Goal: Task Accomplishment & Management: Use online tool/utility

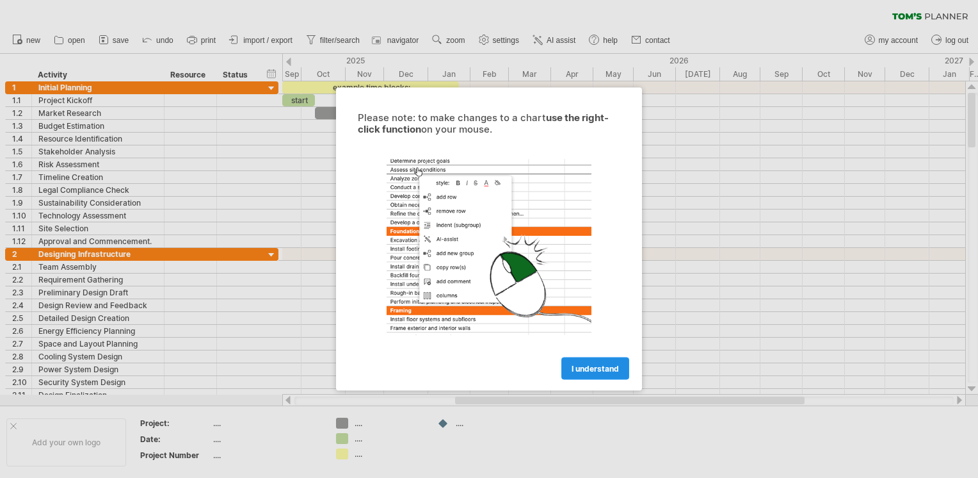
click at [586, 365] on span "I understand" at bounding box center [595, 369] width 47 height 10
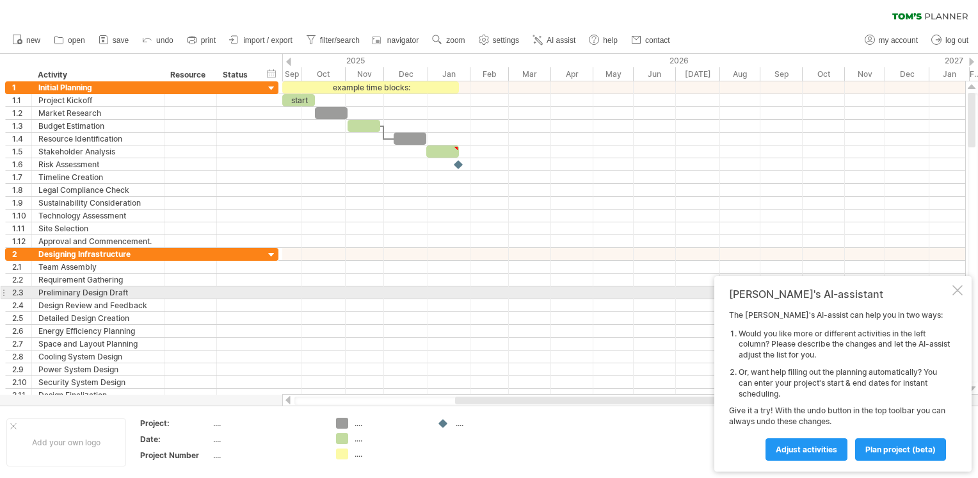
click at [958, 289] on div at bounding box center [958, 290] width 10 height 10
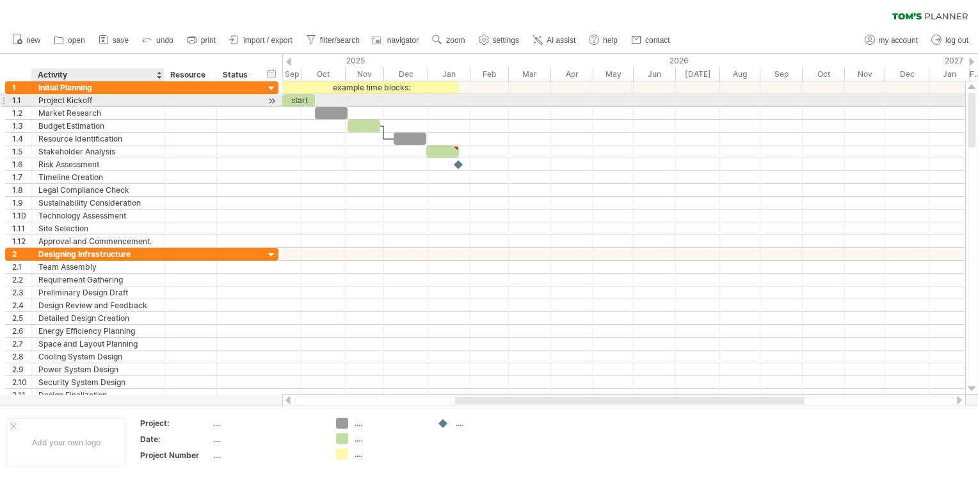
click at [87, 99] on div "Project Kickoff" at bounding box center [97, 100] width 119 height 12
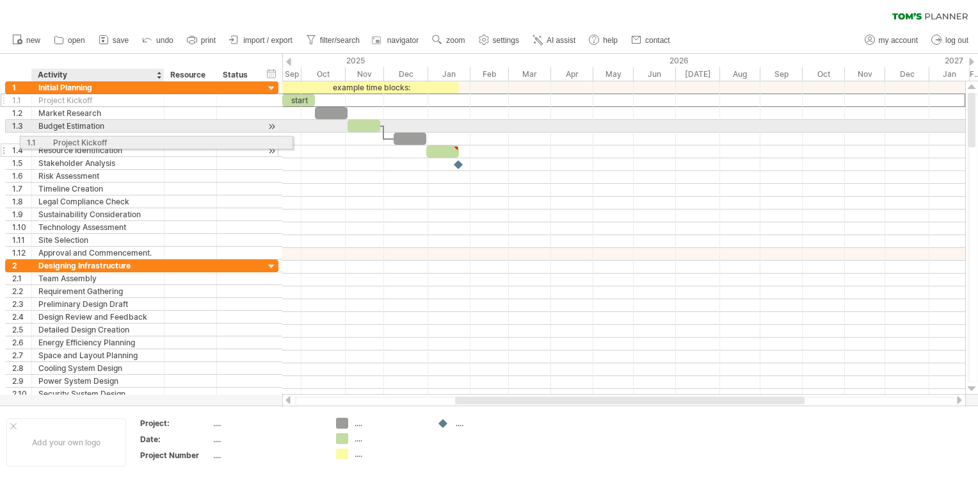
drag, startPoint x: 36, startPoint y: 95, endPoint x: 57, endPoint y: 140, distance: 49.5
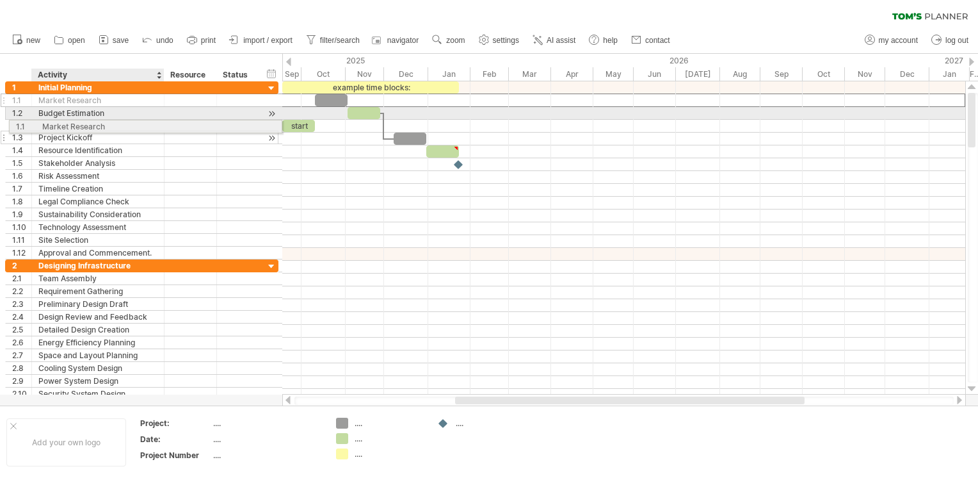
drag, startPoint x: 79, startPoint y: 98, endPoint x: 79, endPoint y: 124, distance: 26.3
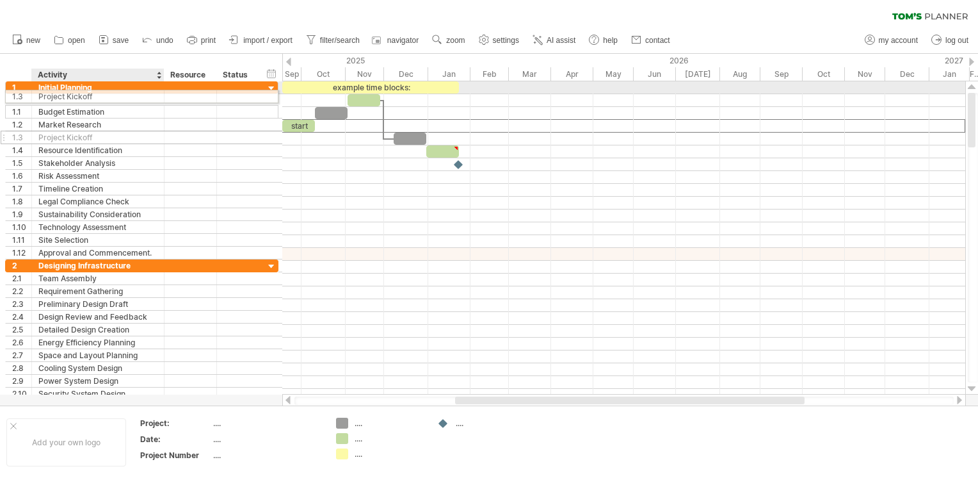
drag, startPoint x: 74, startPoint y: 124, endPoint x: 70, endPoint y: 94, distance: 29.7
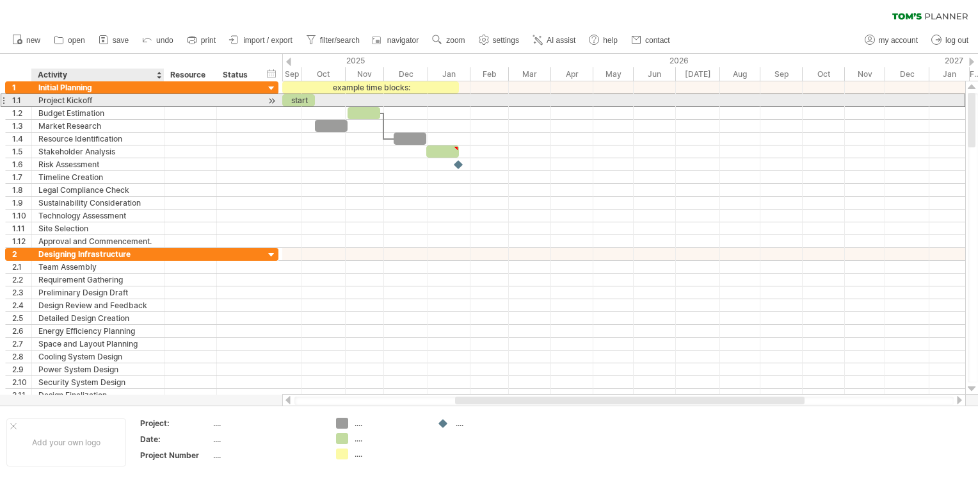
click at [61, 99] on div "Project Kickoff" at bounding box center [97, 100] width 119 height 12
click at [83, 102] on input "**********" at bounding box center [97, 100] width 119 height 12
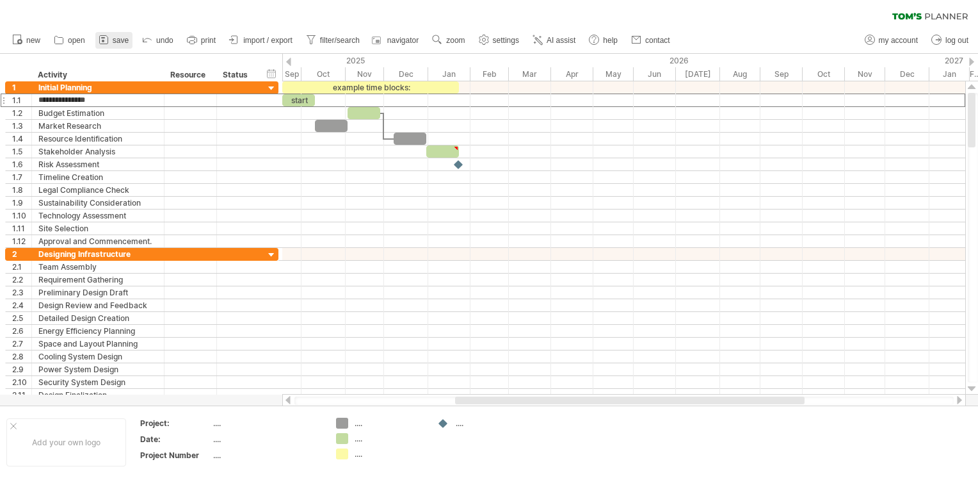
click at [120, 41] on span "save" at bounding box center [121, 40] width 16 height 9
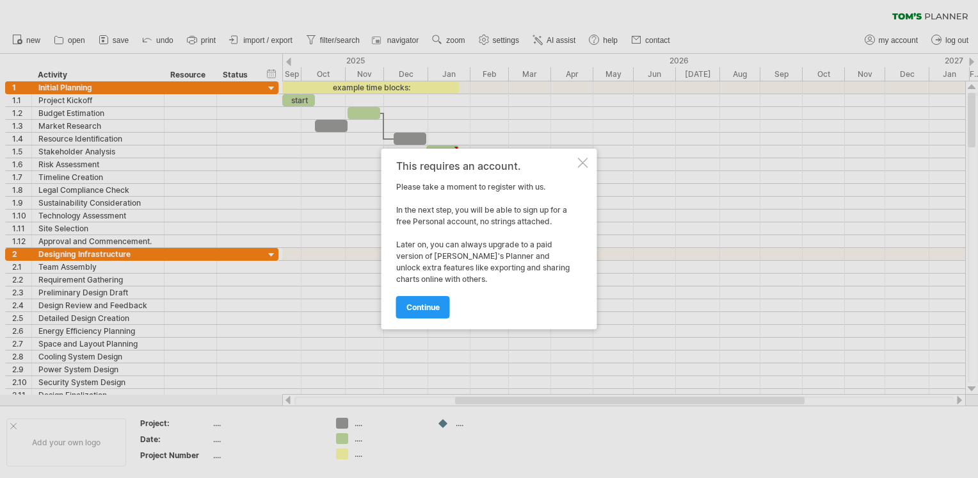
click at [581, 167] on div at bounding box center [583, 163] width 10 height 10
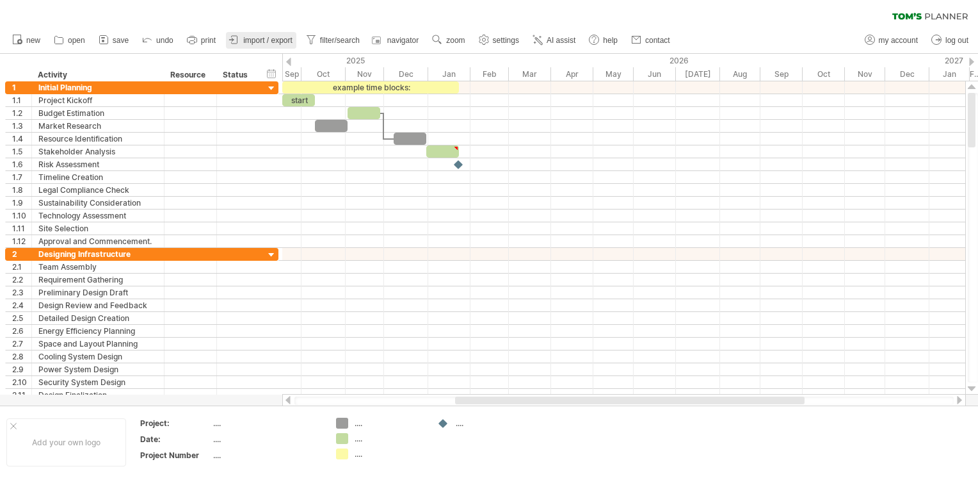
click at [275, 45] on link "import / export" at bounding box center [261, 40] width 70 height 17
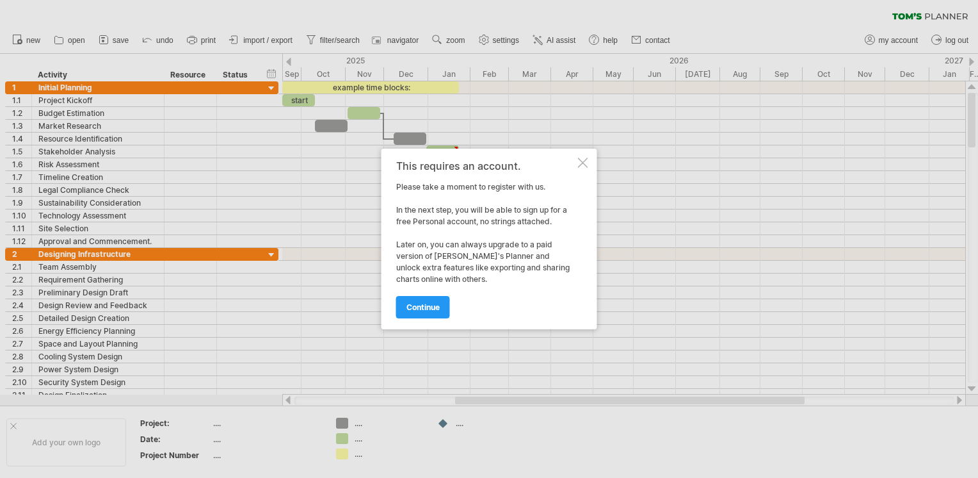
click at [581, 165] on div at bounding box center [583, 163] width 10 height 10
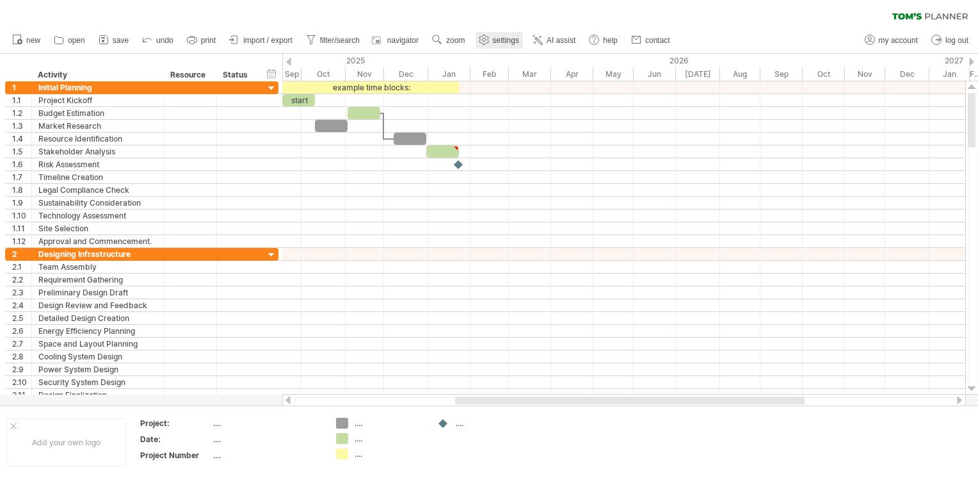
click at [506, 45] on link "settings" at bounding box center [499, 40] width 47 height 17
select select "*"
select select "**"
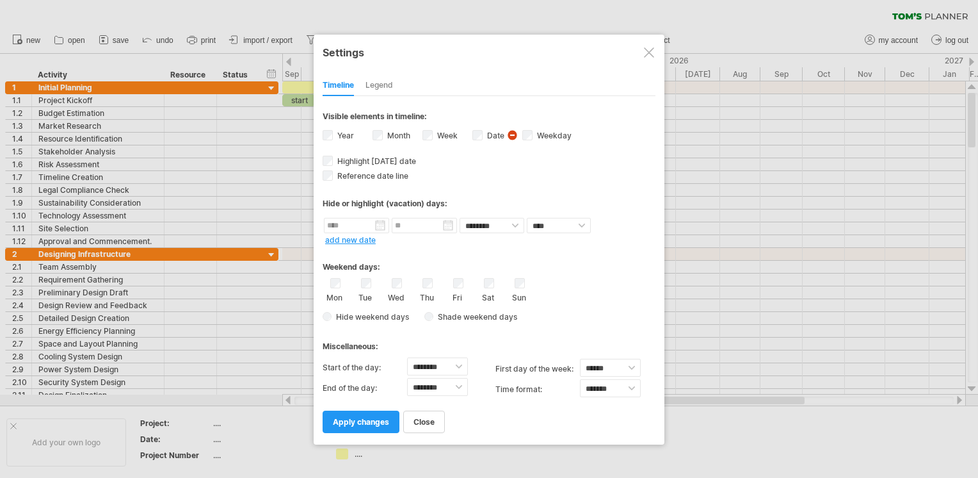
click at [647, 56] on div at bounding box center [649, 52] width 10 height 10
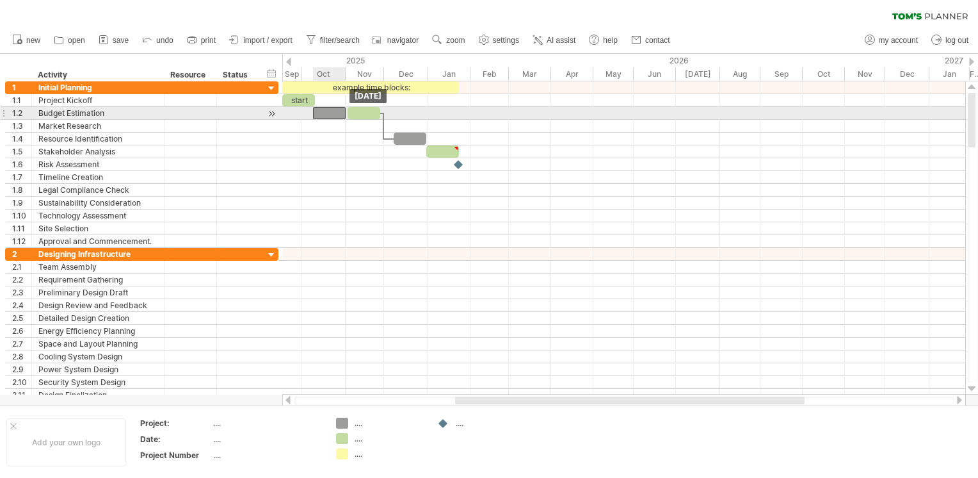
drag, startPoint x: 343, startPoint y: 129, endPoint x: 341, endPoint y: 111, distance: 18.0
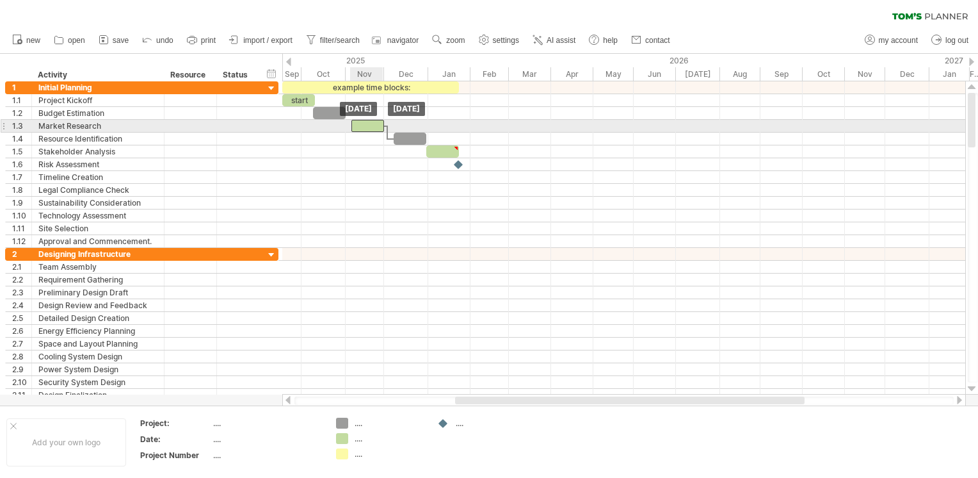
drag, startPoint x: 361, startPoint y: 115, endPoint x: 365, endPoint y: 127, distance: 13.4
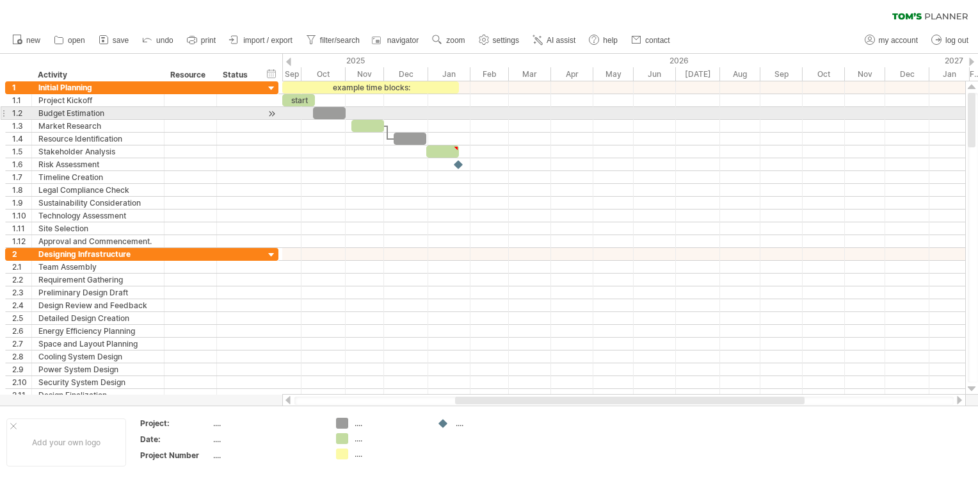
click at [341, 114] on div at bounding box center [329, 113] width 33 height 12
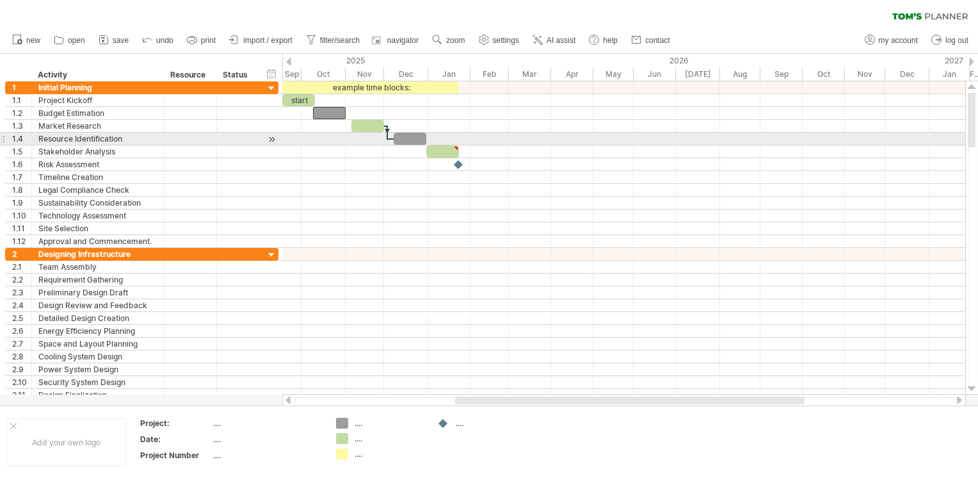
click at [388, 135] on div at bounding box center [387, 132] width 4 height 14
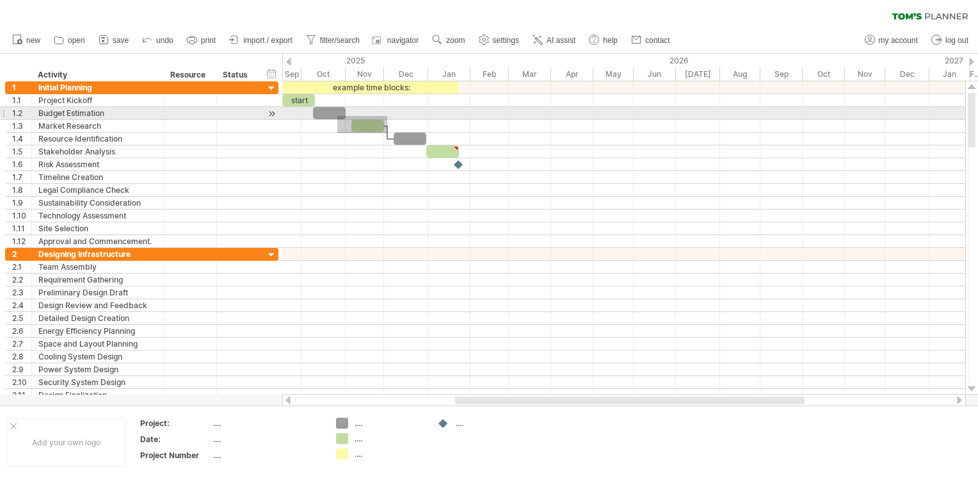
drag, startPoint x: 387, startPoint y: 133, endPoint x: 337, endPoint y: 116, distance: 52.8
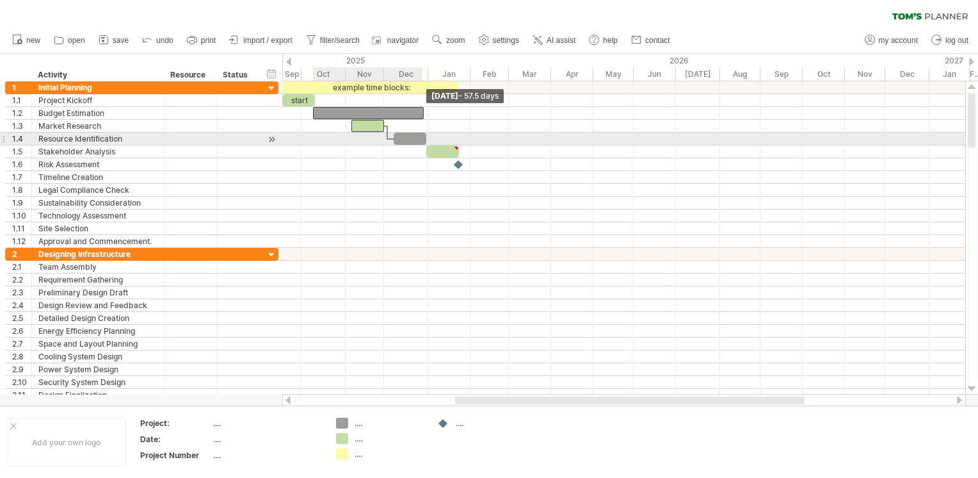
drag, startPoint x: 343, startPoint y: 117, endPoint x: 421, endPoint y: 140, distance: 81.4
click at [365, 140] on div "example time blocks: start" at bounding box center [365, 164] width 0 height 166
drag, startPoint x: 394, startPoint y: 137, endPoint x: 351, endPoint y: 143, distance: 44.0
click at [351, 143] on span at bounding box center [350, 139] width 5 height 12
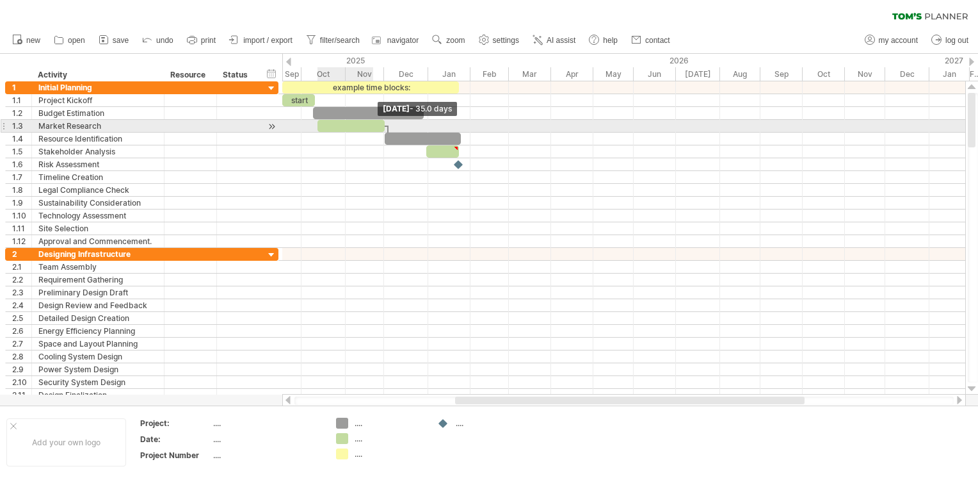
drag, startPoint x: 352, startPoint y: 126, endPoint x: 405, endPoint y: 129, distance: 53.2
click at [387, 129] on span at bounding box center [384, 126] width 5 height 12
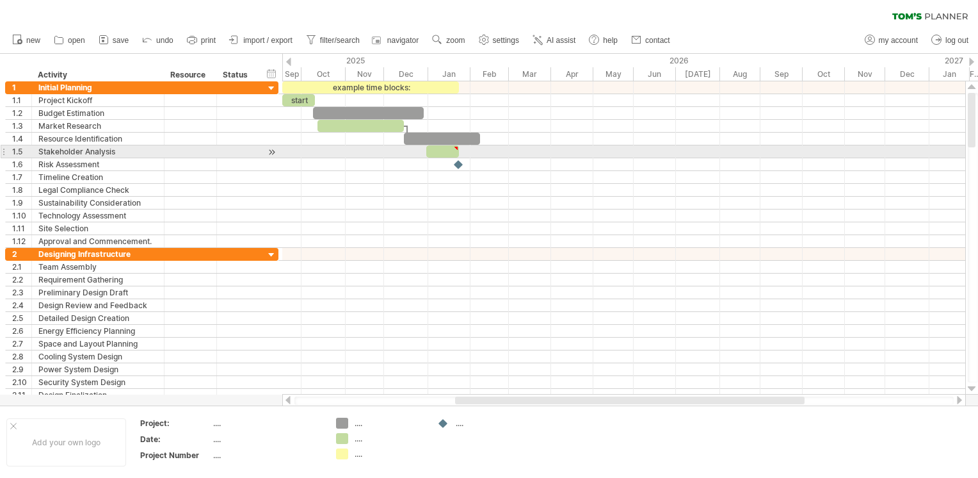
type textarea "**********"
drag, startPoint x: 460, startPoint y: 149, endPoint x: 497, endPoint y: 150, distance: 37.1
click at [497, 150] on span at bounding box center [496, 151] width 5 height 12
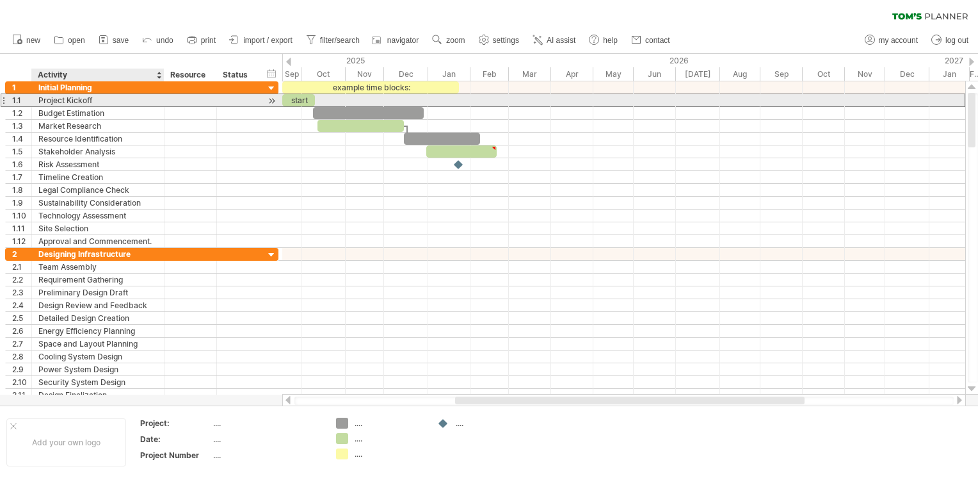
click at [79, 99] on div "Project Kickoff" at bounding box center [97, 100] width 119 height 12
click at [0, 0] on input "**********" at bounding box center [0, 0] width 0 height 0
type input "*******"
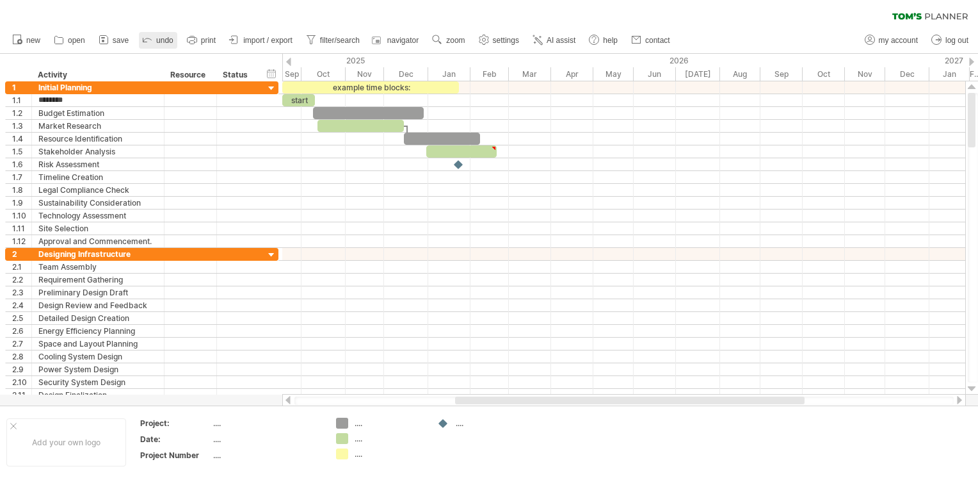
click at [156, 42] on span "undo" at bounding box center [164, 40] width 17 height 9
click at [151, 41] on icon at bounding box center [147, 39] width 13 height 13
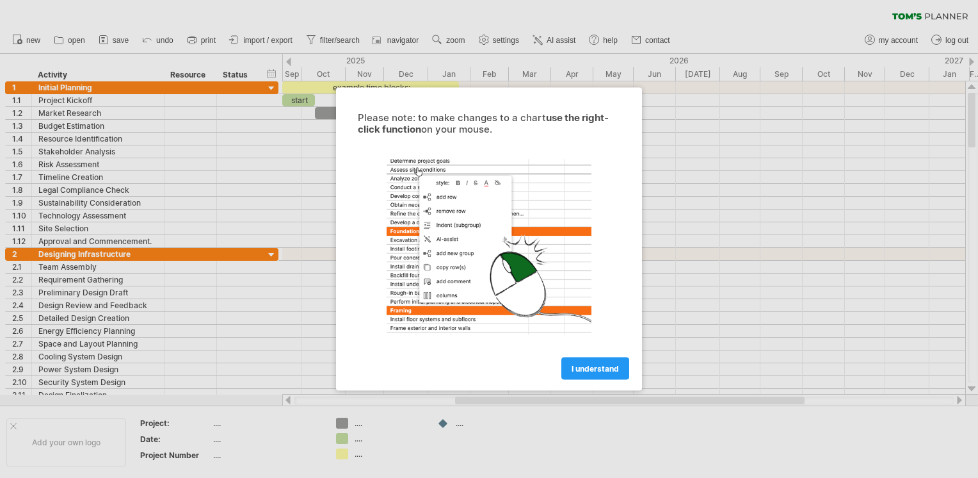
click at [353, 81] on div at bounding box center [489, 239] width 978 height 478
click at [586, 372] on span "I understand" at bounding box center [595, 369] width 47 height 10
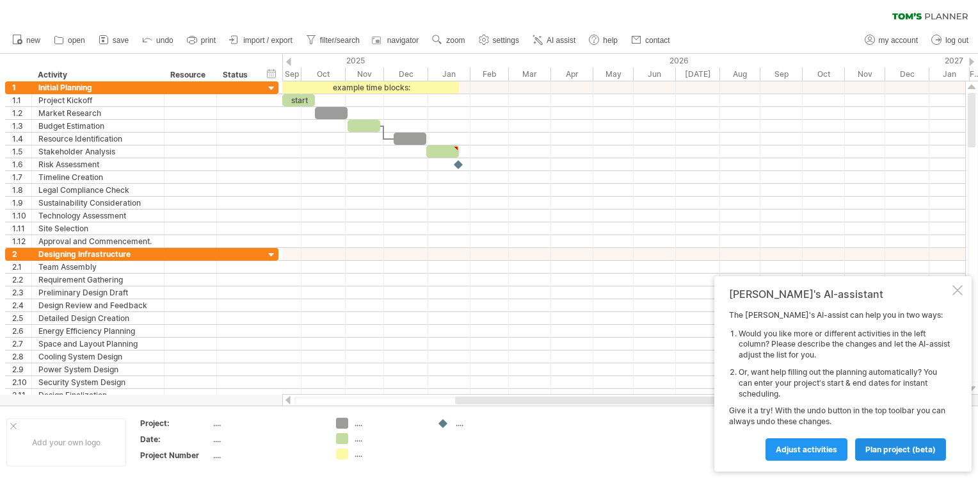
click at [907, 442] on link "plan project (beta)" at bounding box center [900, 449] width 91 height 22
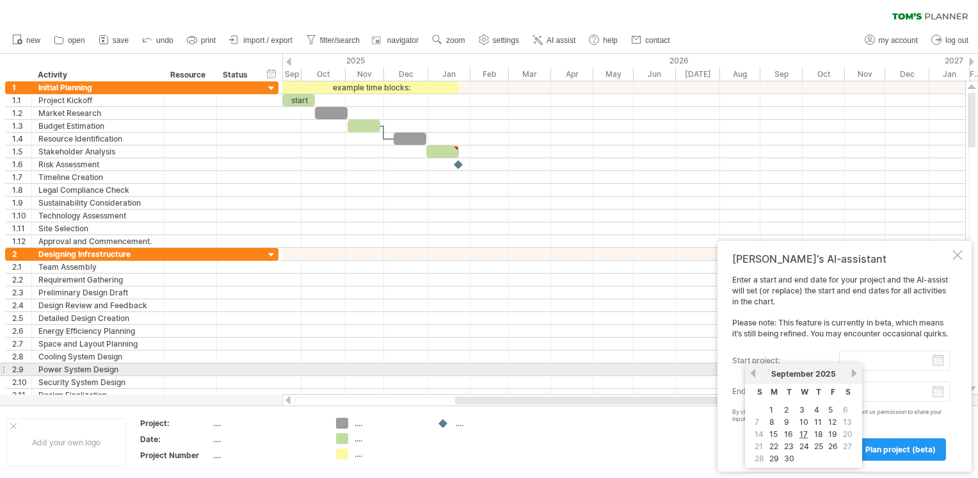
click at [939, 364] on input "start project:" at bounding box center [894, 360] width 111 height 20
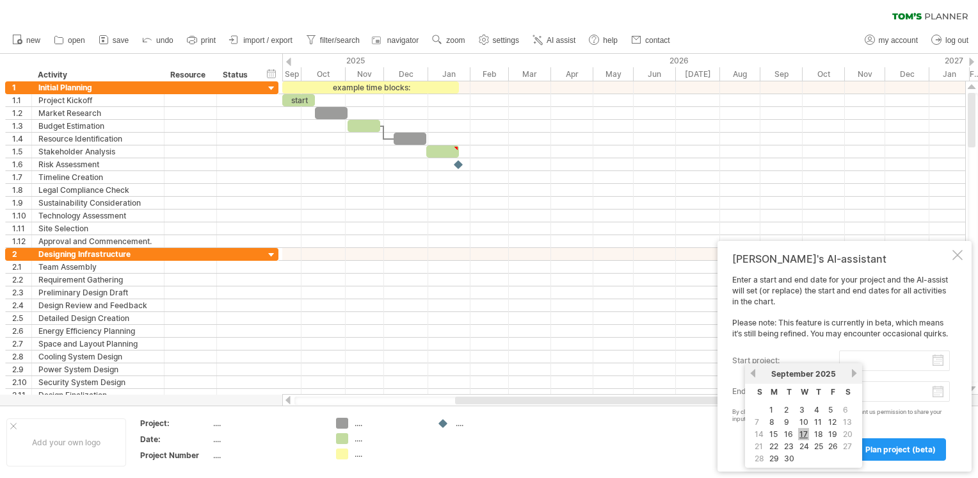
click at [804, 434] on link "17" at bounding box center [803, 434] width 11 height 12
type input "********"
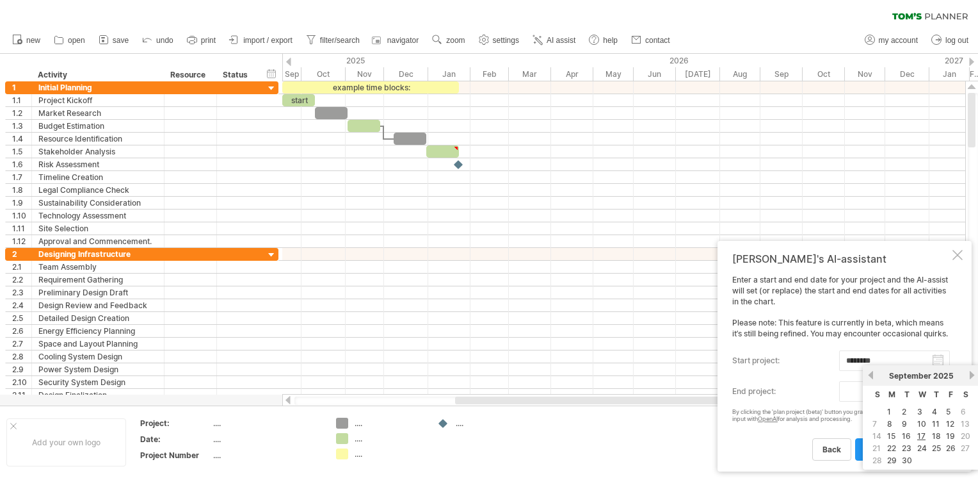
click at [939, 396] on body "progress(100%) Trying to reach plan.tomsplanner.com Connected again... 0% clear…" at bounding box center [489, 240] width 978 height 480
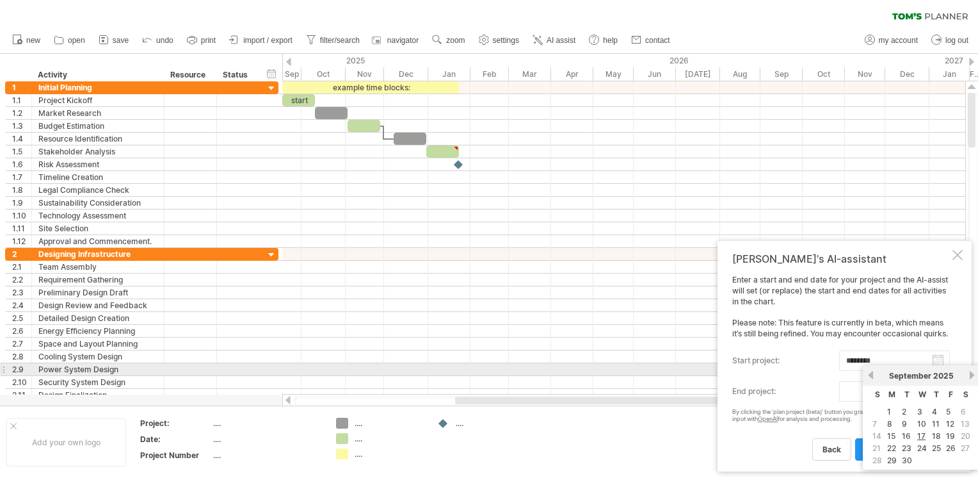
click at [971, 375] on link "next" at bounding box center [972, 375] width 10 height 10
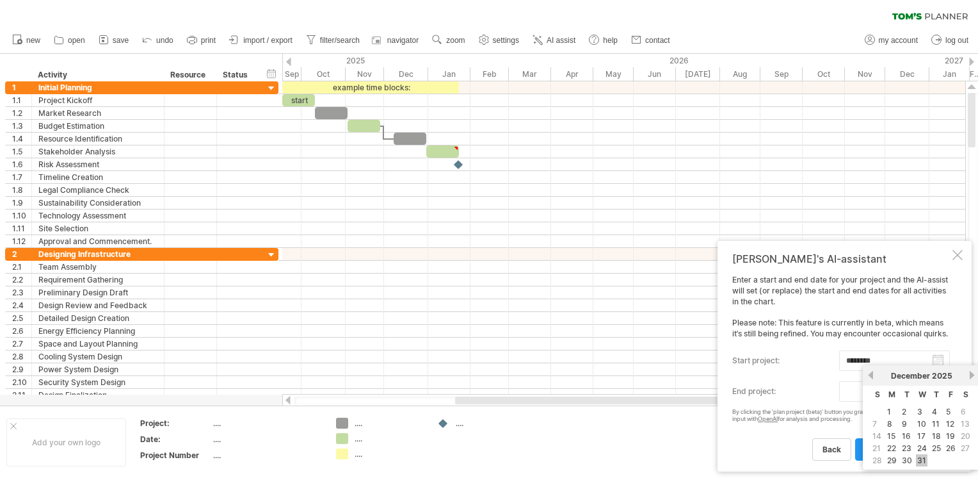
click at [921, 455] on link "31" at bounding box center [922, 460] width 12 height 12
type input "********"
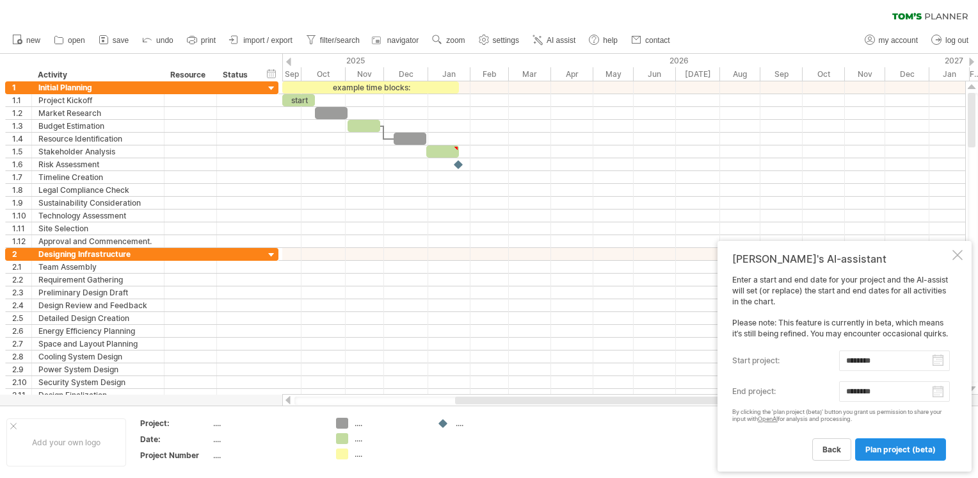
click at [912, 452] on span "plan project (beta)" at bounding box center [901, 449] width 70 height 10
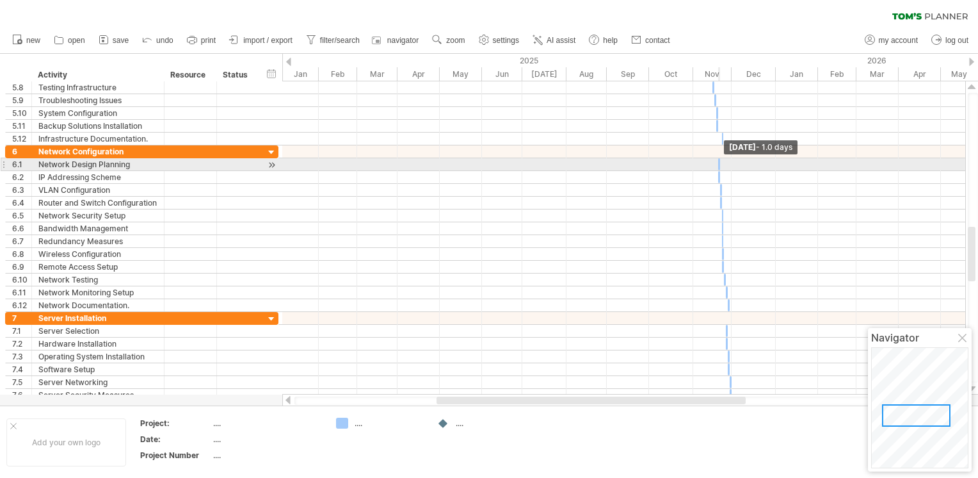
click at [720, 163] on span at bounding box center [720, 164] width 5 height 12
click at [720, 163] on span at bounding box center [721, 164] width 5 height 12
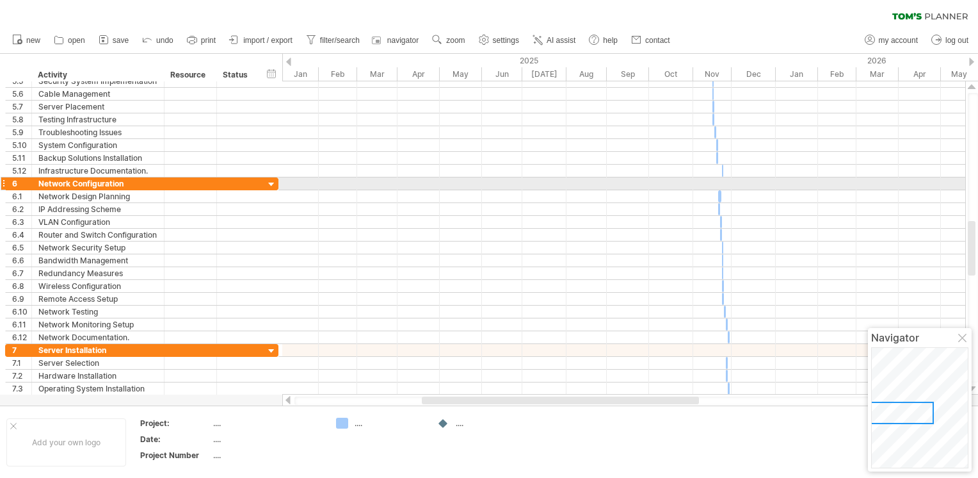
click at [266, 183] on div at bounding box center [272, 185] width 12 height 12
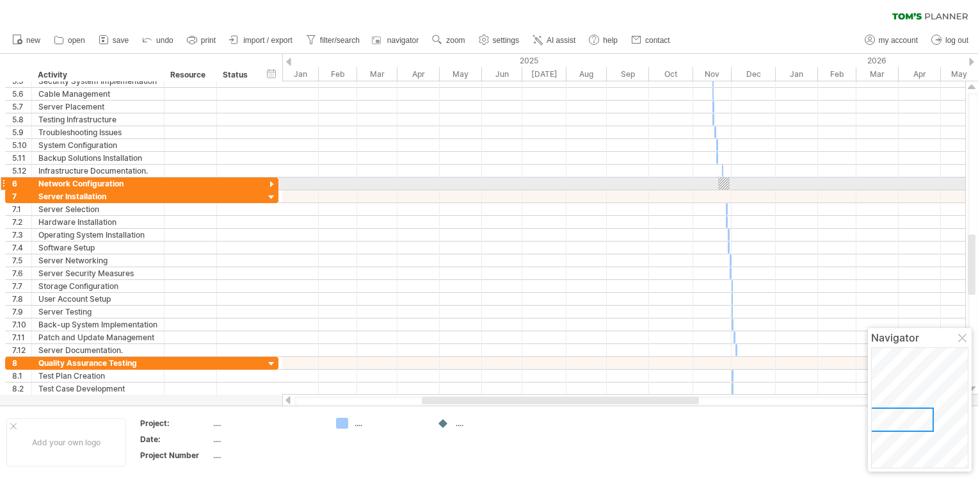
click at [271, 182] on div at bounding box center [272, 185] width 12 height 12
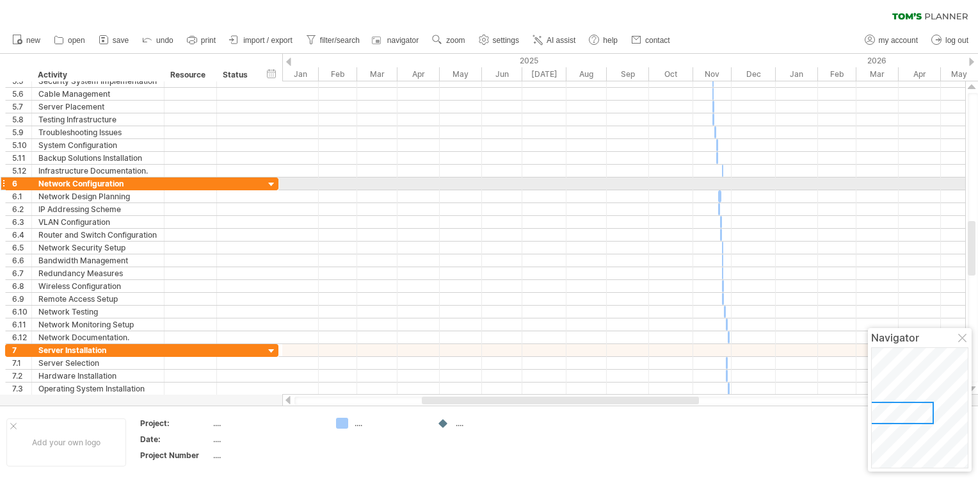
click at [271, 182] on div at bounding box center [272, 185] width 12 height 12
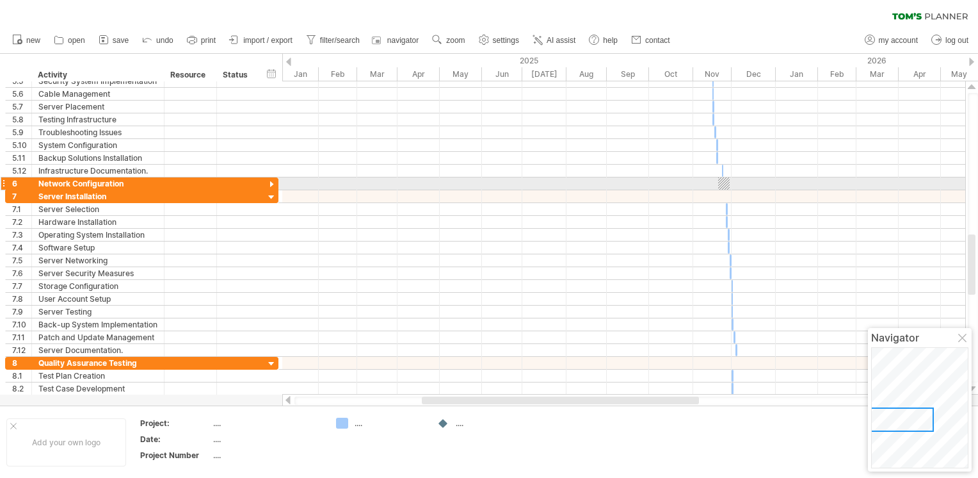
click at [271, 182] on div at bounding box center [272, 185] width 12 height 12
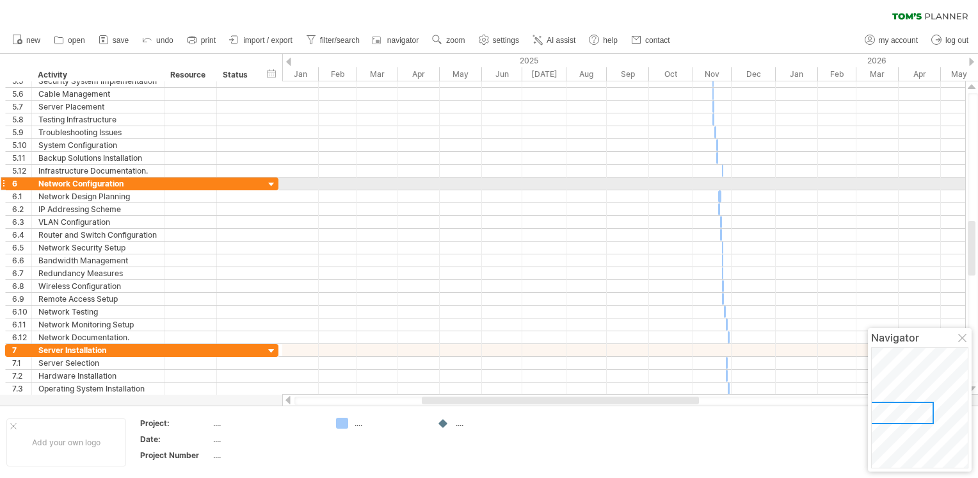
click at [271, 182] on div at bounding box center [272, 185] width 12 height 12
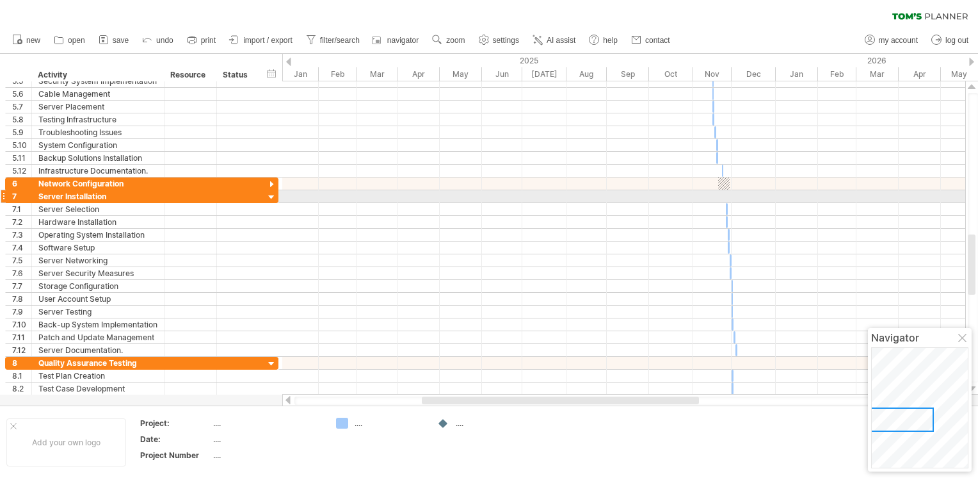
click at [275, 194] on div at bounding box center [272, 197] width 12 height 12
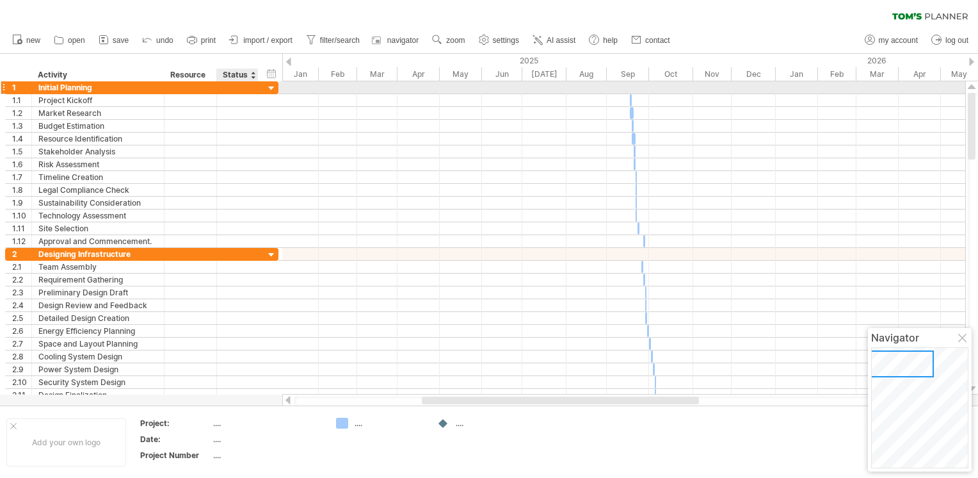
click at [270, 88] on div at bounding box center [272, 89] width 12 height 12
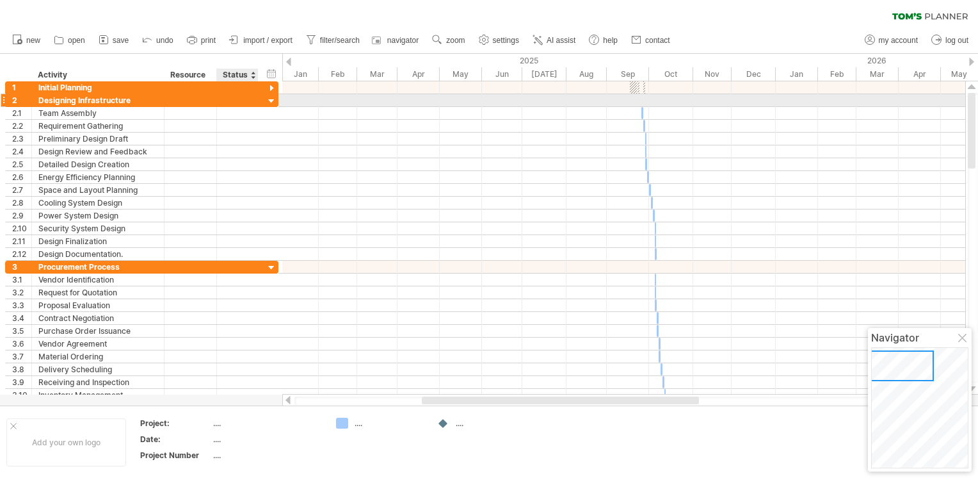
click at [270, 101] on div at bounding box center [272, 101] width 12 height 12
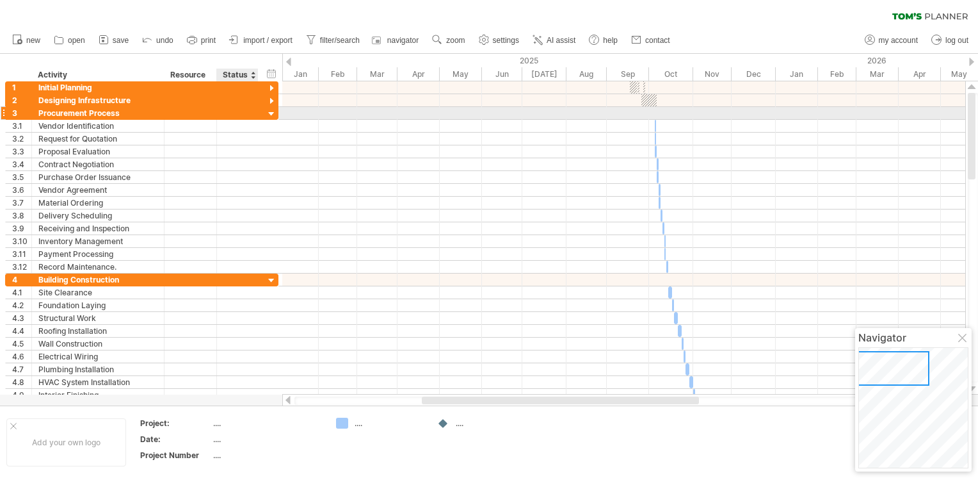
click at [270, 111] on div at bounding box center [272, 114] width 12 height 12
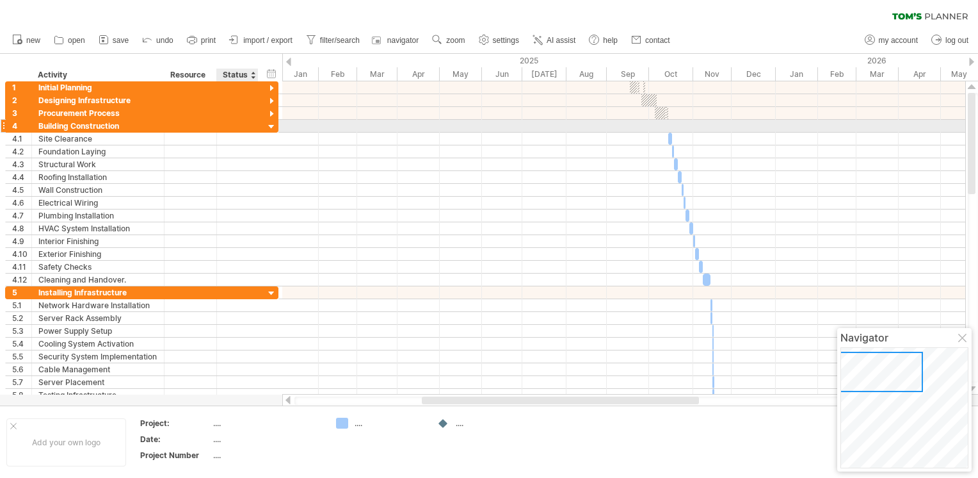
click at [271, 121] on div at bounding box center [272, 127] width 12 height 12
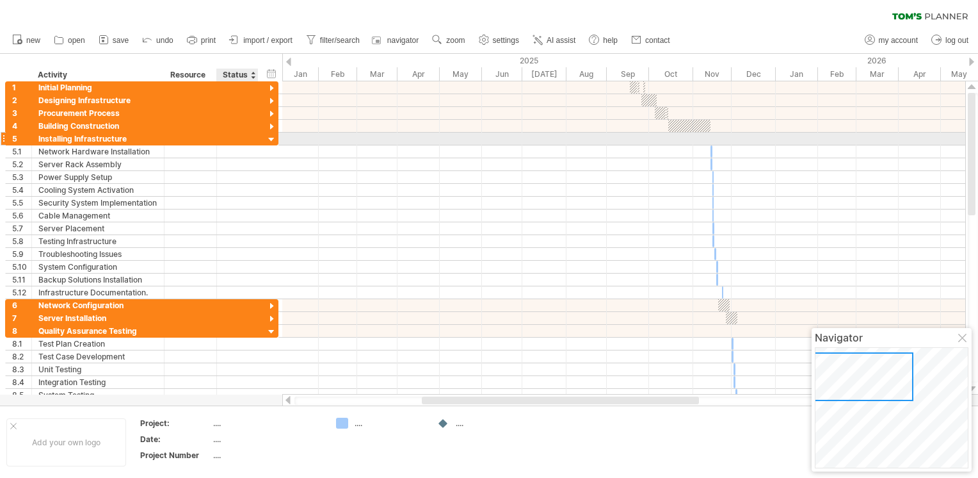
click at [271, 135] on div at bounding box center [272, 140] width 12 height 12
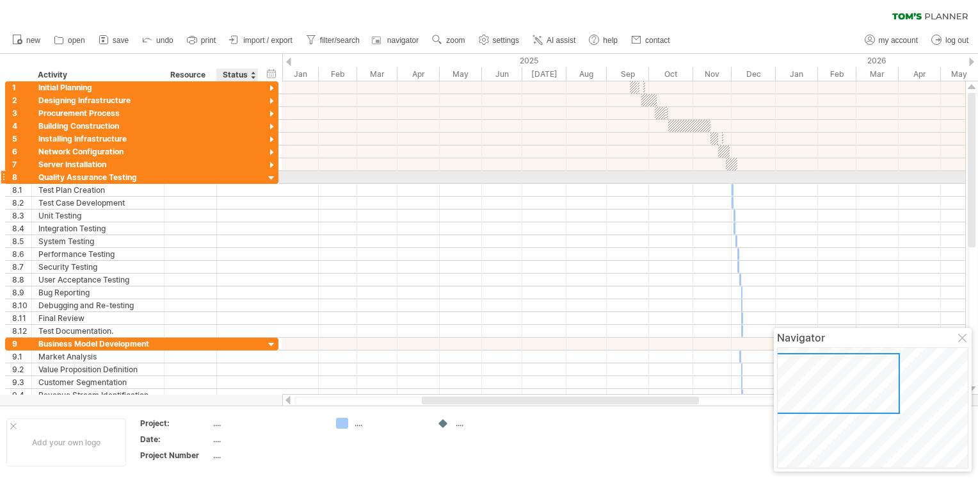
click at [269, 176] on div at bounding box center [272, 178] width 12 height 12
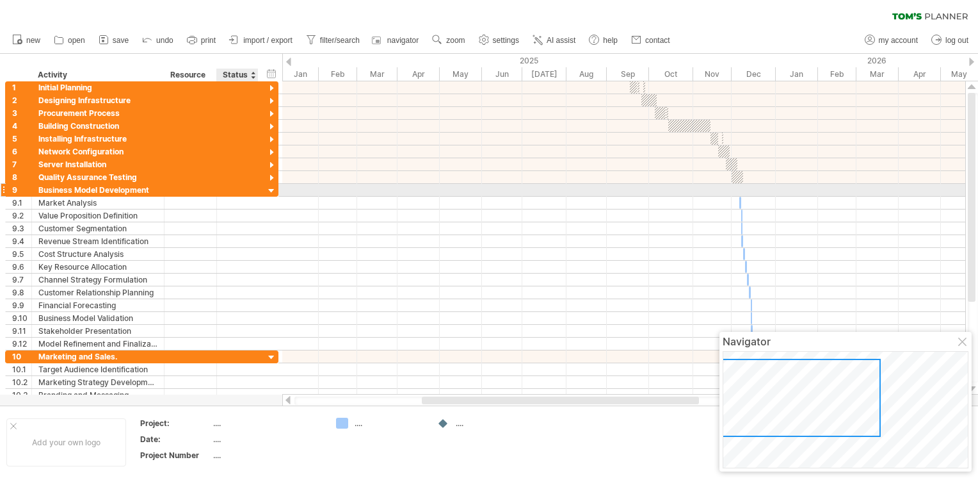
click at [271, 190] on div at bounding box center [272, 191] width 12 height 12
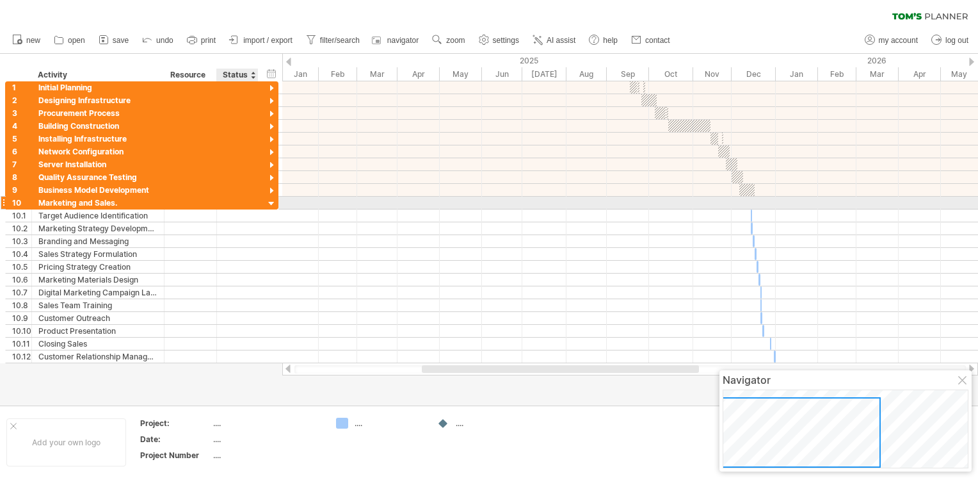
click at [271, 202] on div at bounding box center [272, 204] width 12 height 12
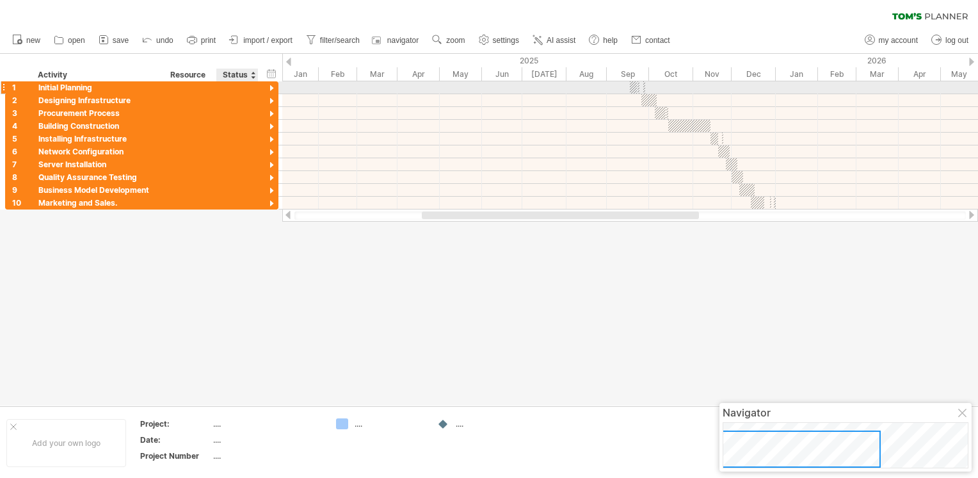
click at [271, 86] on div at bounding box center [272, 89] width 12 height 12
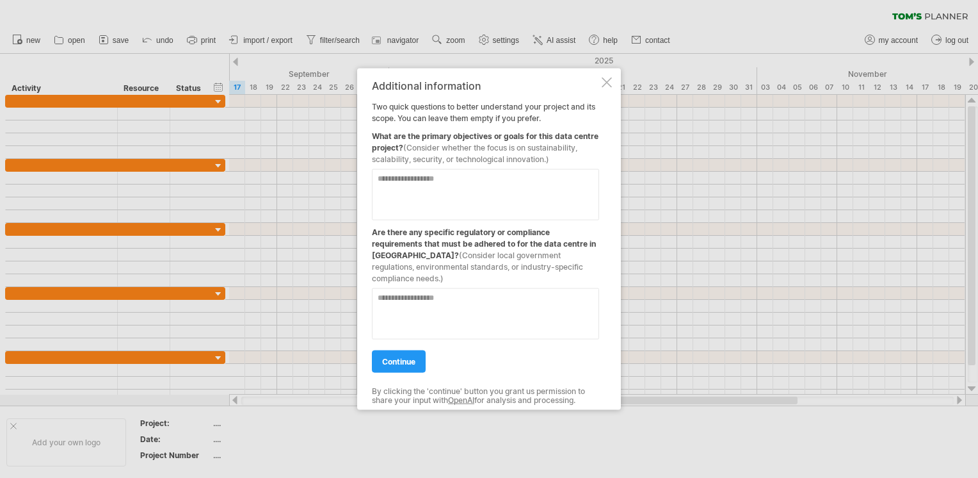
click at [462, 193] on textarea at bounding box center [485, 194] width 227 height 51
type textarea "**********"
click at [415, 288] on textarea at bounding box center [485, 313] width 227 height 51
type textarea "**********"
click at [377, 353] on link "continue" at bounding box center [399, 361] width 54 height 22
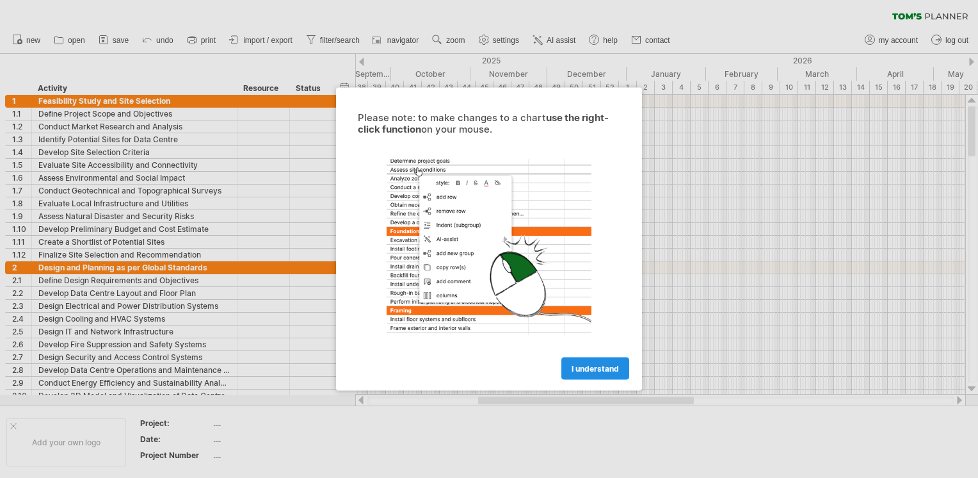
click at [604, 360] on link "I understand" at bounding box center [596, 368] width 68 height 22
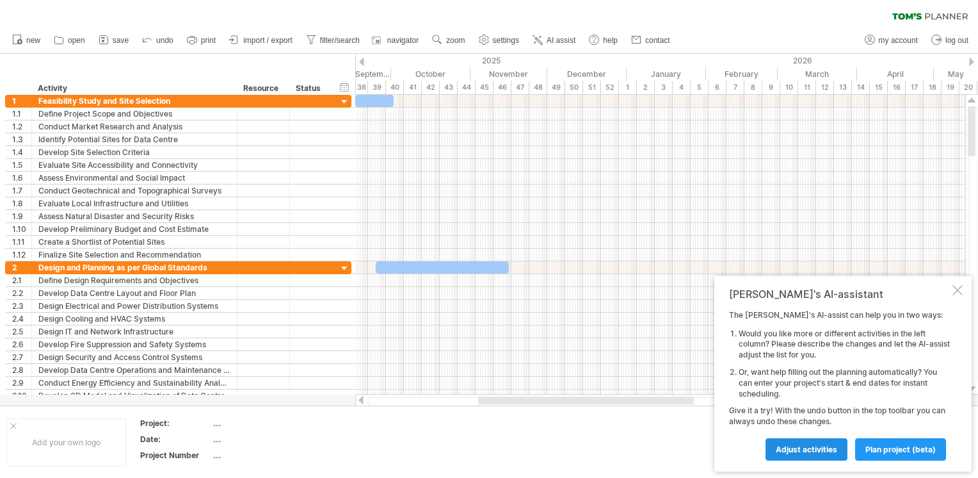
click at [820, 453] on span "Adjust activities" at bounding box center [806, 449] width 61 height 10
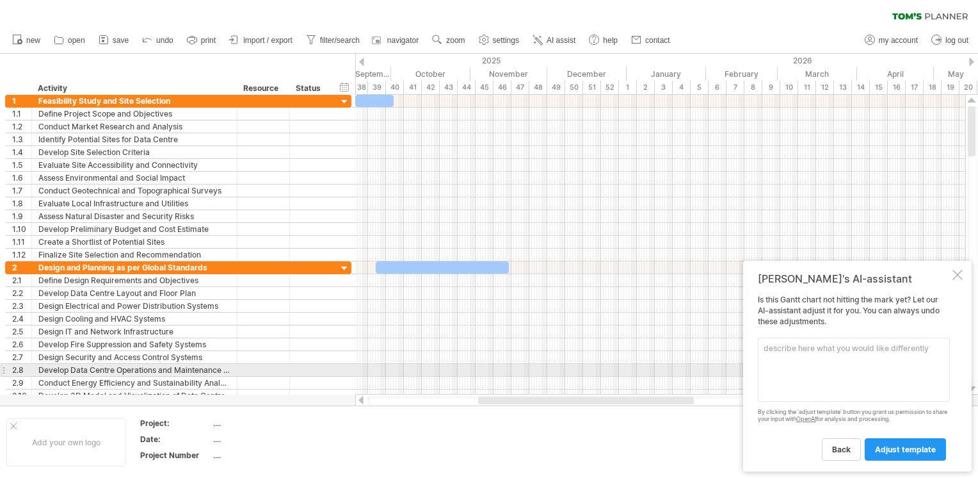
click at [799, 367] on textarea at bounding box center [854, 369] width 192 height 64
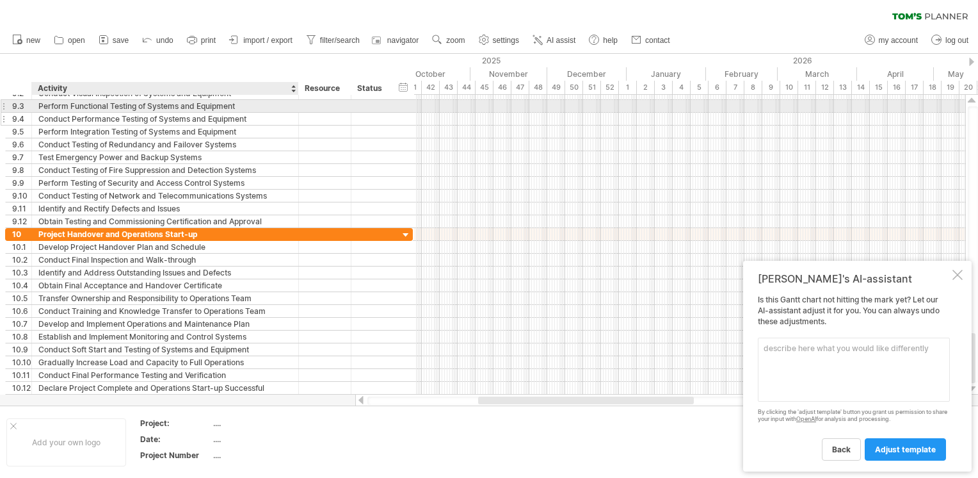
drag, startPoint x: 236, startPoint y: 100, endPoint x: 297, endPoint y: 112, distance: 62.7
click at [297, 112] on div "**********" at bounding box center [209, 157] width 408 height 141
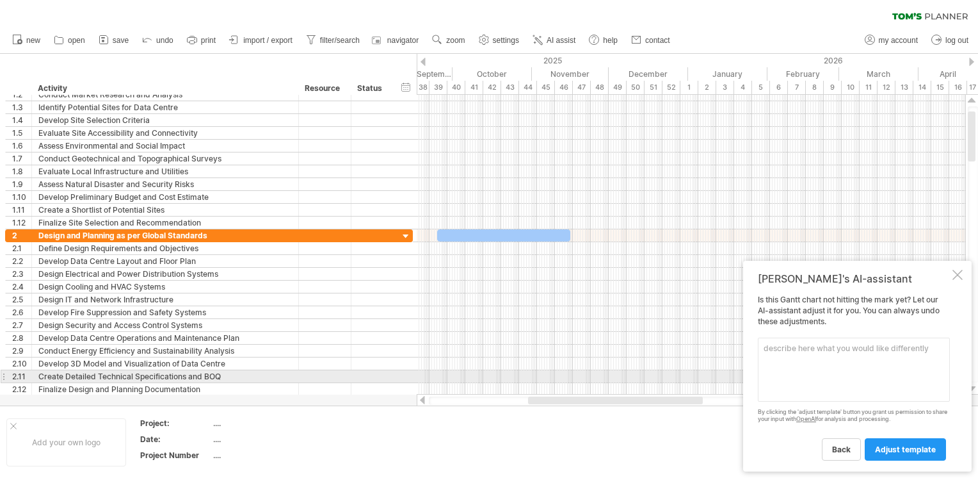
click at [809, 375] on textarea at bounding box center [854, 369] width 192 height 64
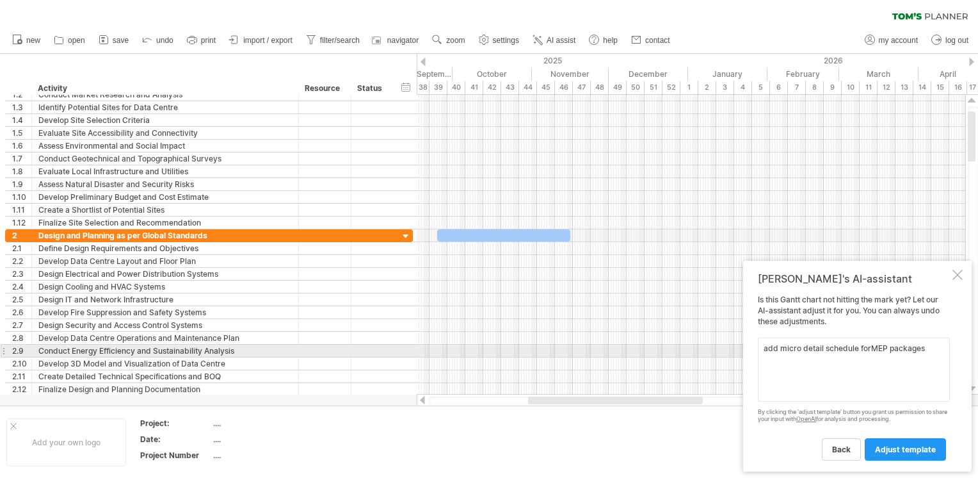
click at [869, 352] on textarea "add micro detail schedule forMEP packages" at bounding box center [854, 369] width 192 height 64
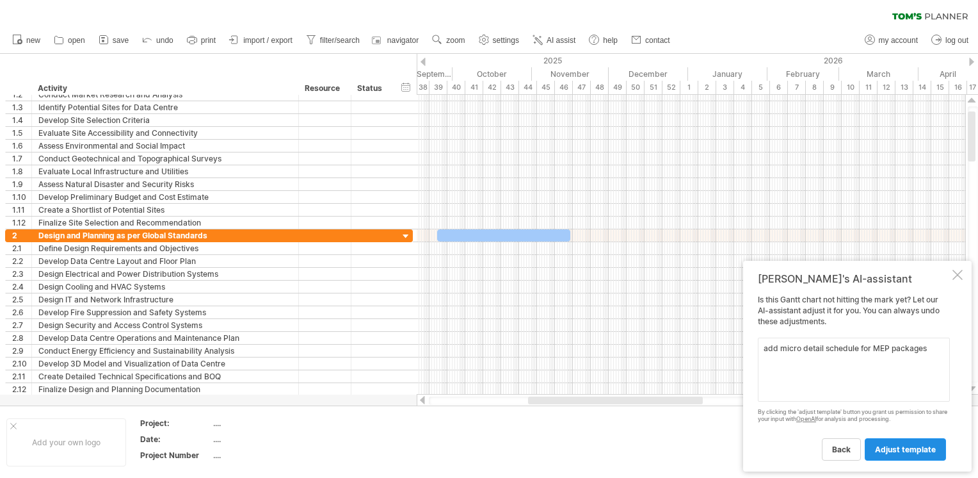
type textarea "add micro detail schedule for MEP packages"
click at [905, 452] on span "adjust template" at bounding box center [905, 449] width 61 height 10
